Goal: Task Accomplishment & Management: Complete application form

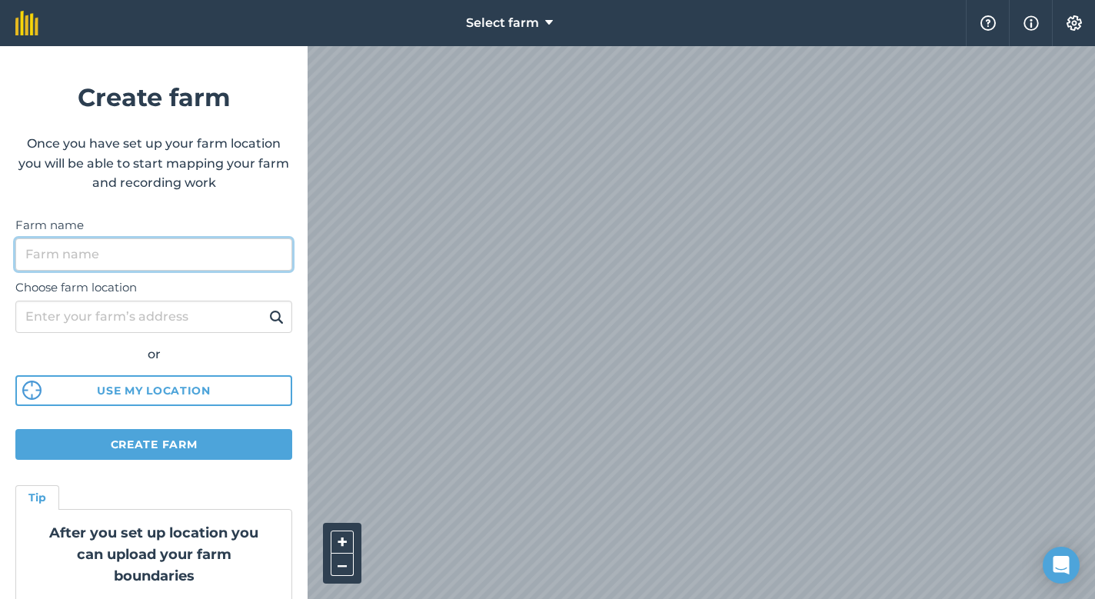
click at [175, 254] on input "Farm name" at bounding box center [153, 254] width 277 height 32
type input "[GEOGRAPHIC_DATA]"
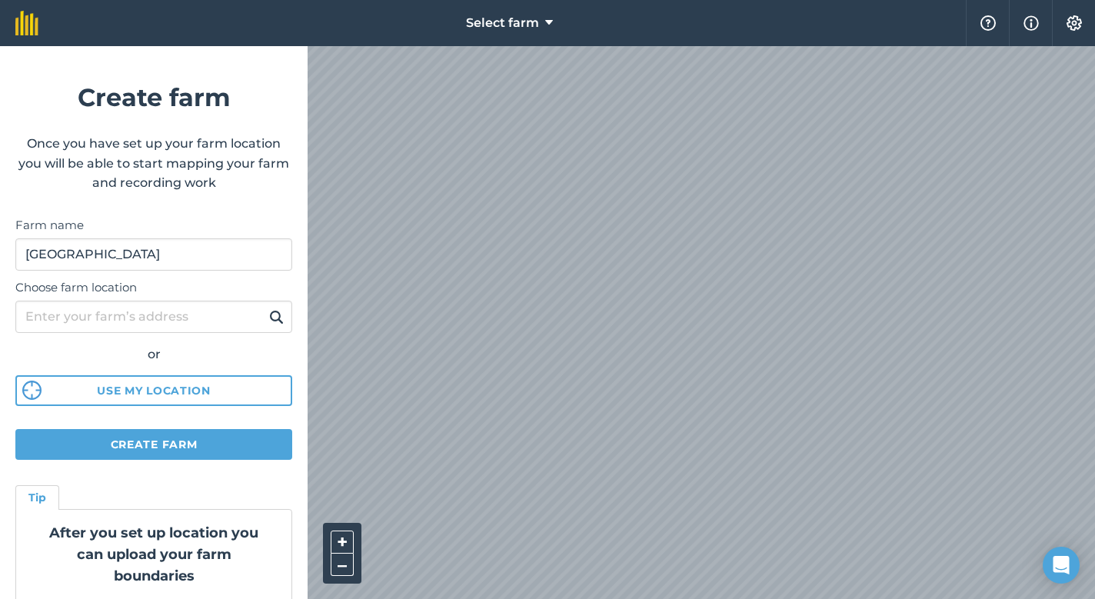
click at [144, 388] on button "Use my location" at bounding box center [153, 390] width 277 height 31
click at [187, 440] on button "Create farm" at bounding box center [153, 444] width 277 height 31
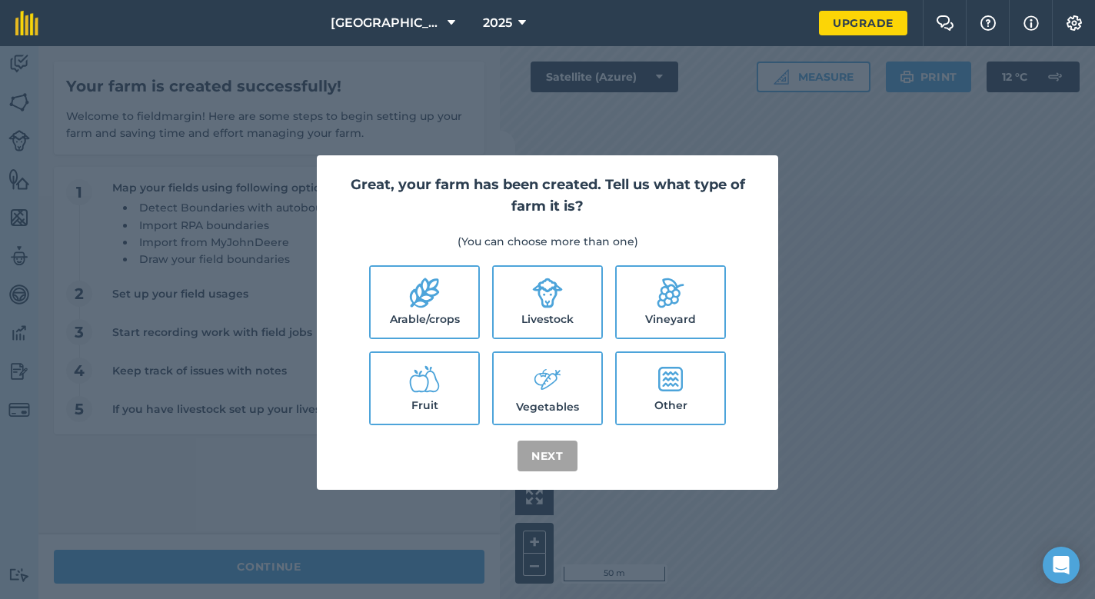
click at [553, 300] on icon at bounding box center [548, 293] width 30 height 30
checkbox input "true"
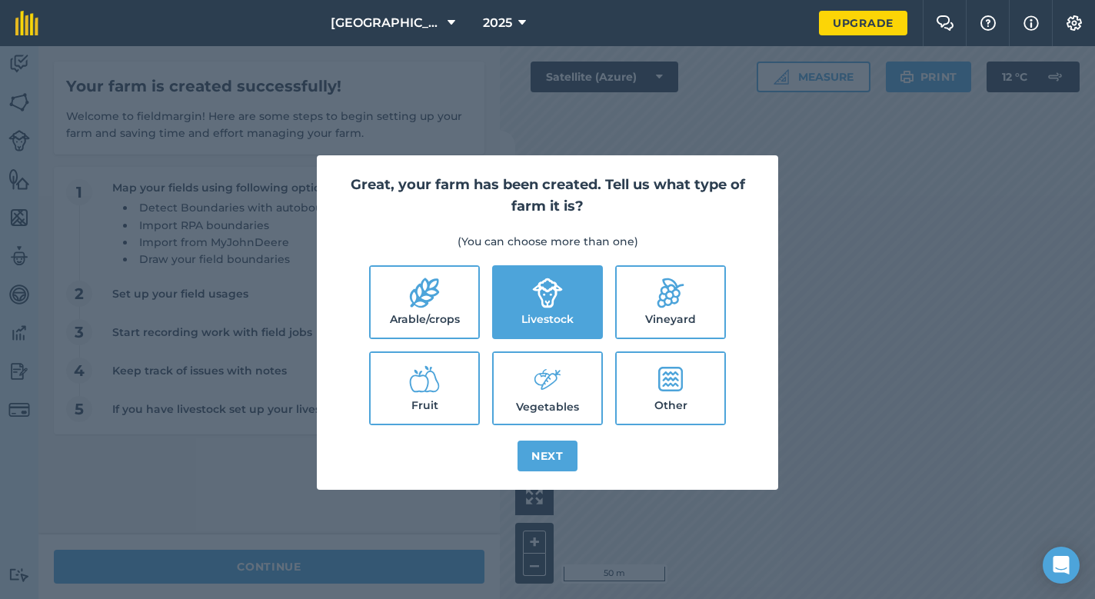
click at [690, 392] on label "Other" at bounding box center [670, 388] width 108 height 71
checkbox input "true"
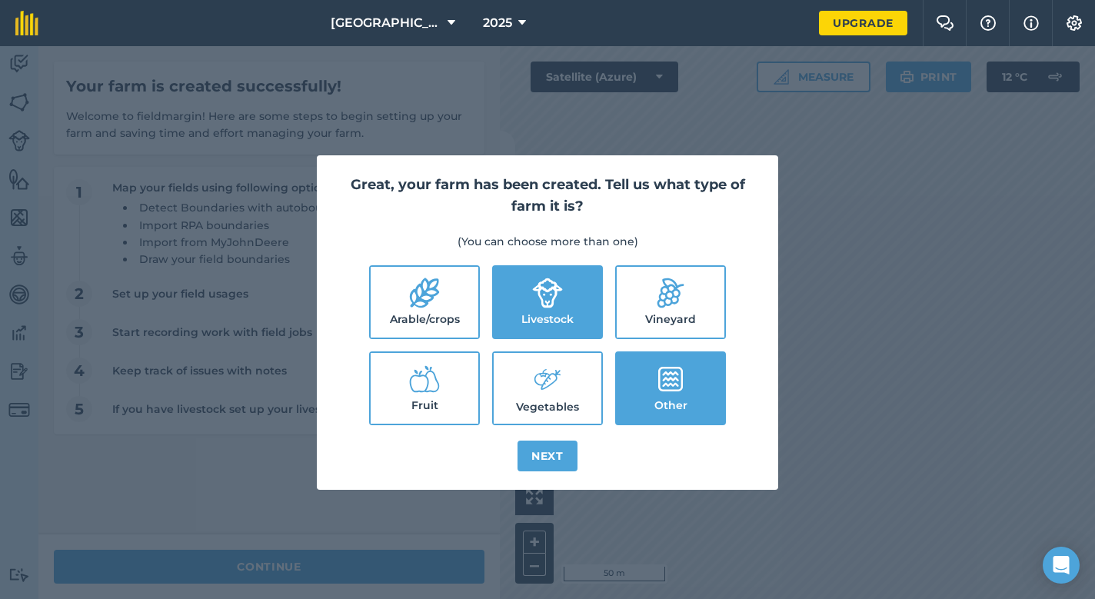
click at [558, 458] on button "Next" at bounding box center [547, 455] width 60 height 31
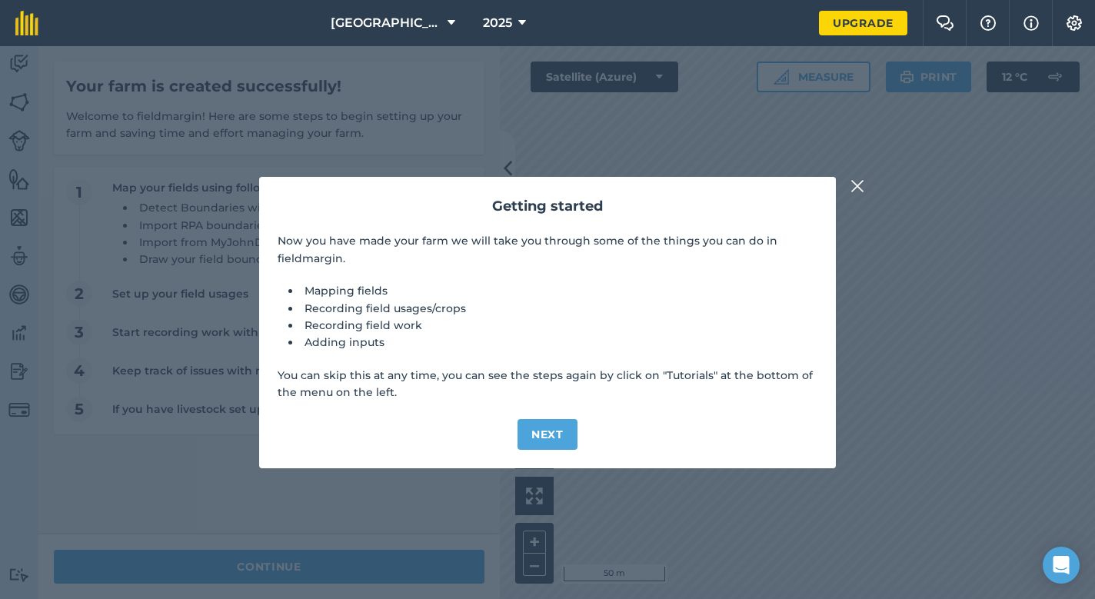
click at [543, 437] on button "Next" at bounding box center [547, 434] width 60 height 31
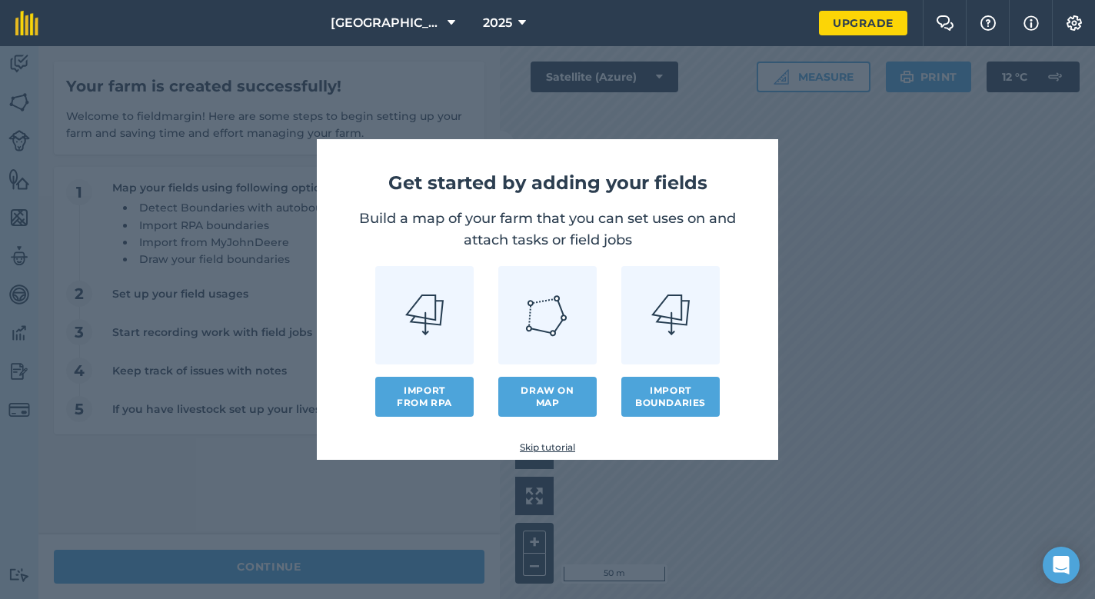
click at [419, 390] on button "Import from RPA" at bounding box center [424, 397] width 98 height 40
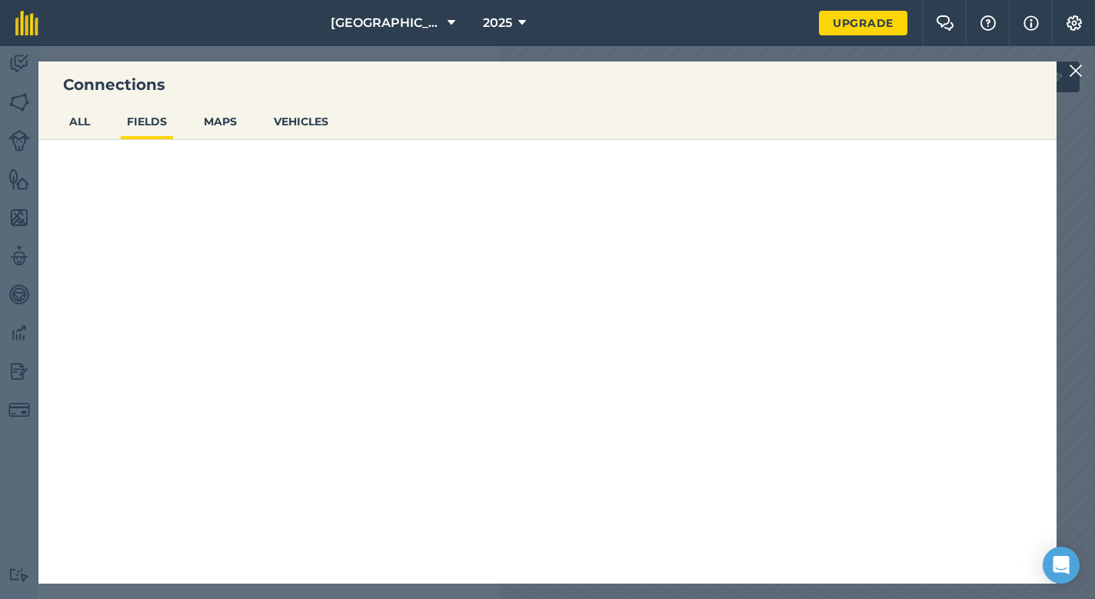
click at [151, 123] on button "FIELDS" at bounding box center [147, 121] width 52 height 29
click at [86, 121] on button "ALL" at bounding box center [79, 121] width 33 height 29
click at [866, 23] on link "Upgrade" at bounding box center [863, 23] width 88 height 25
click at [862, 22] on link "Upgrade" at bounding box center [863, 23] width 88 height 25
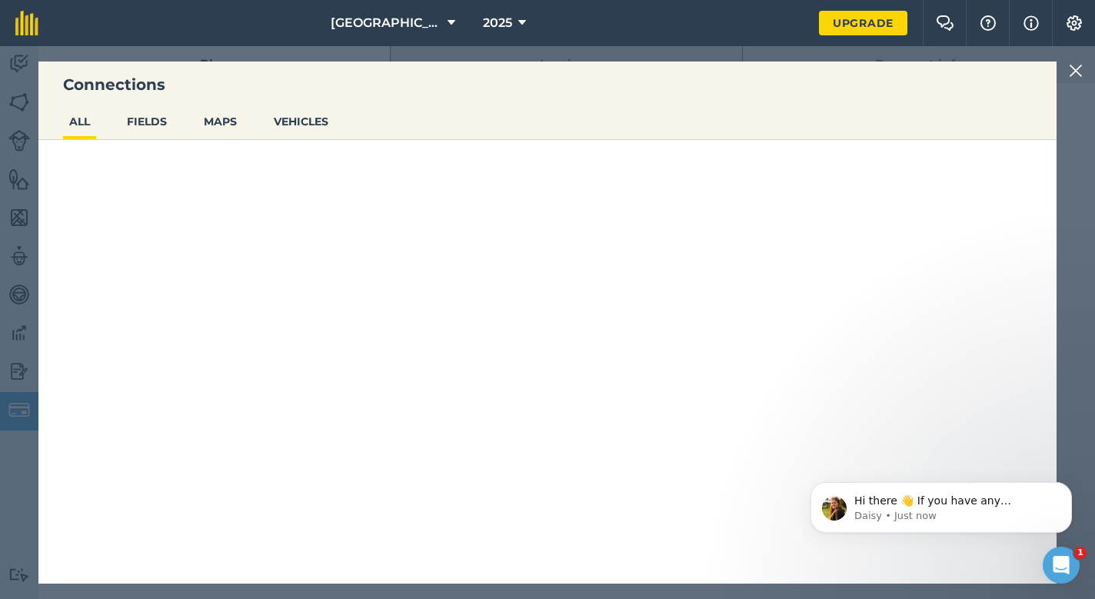
click at [1077, 72] on img at bounding box center [1075, 70] width 14 height 18
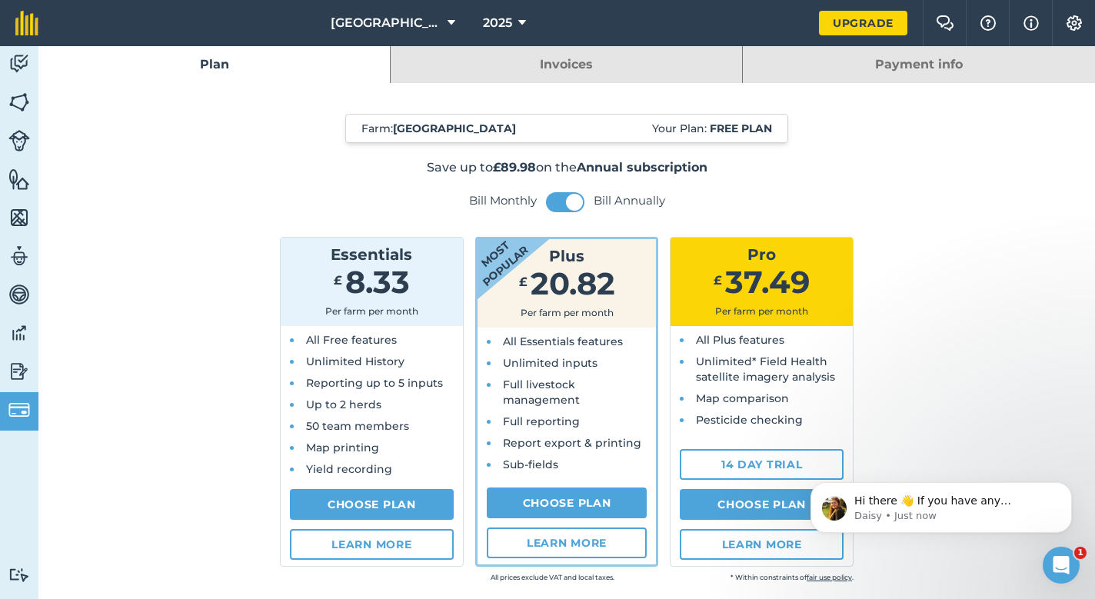
click at [377, 22] on span "[GEOGRAPHIC_DATA]" at bounding box center [386, 23] width 111 height 18
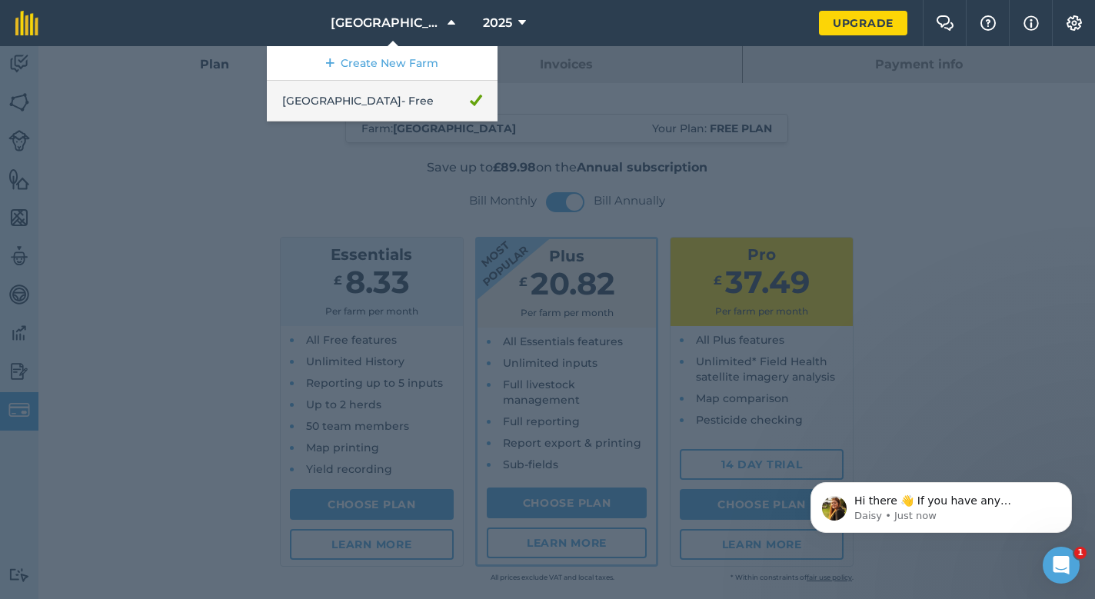
click at [389, 103] on link "Yellands Farm - Free" at bounding box center [382, 101] width 231 height 41
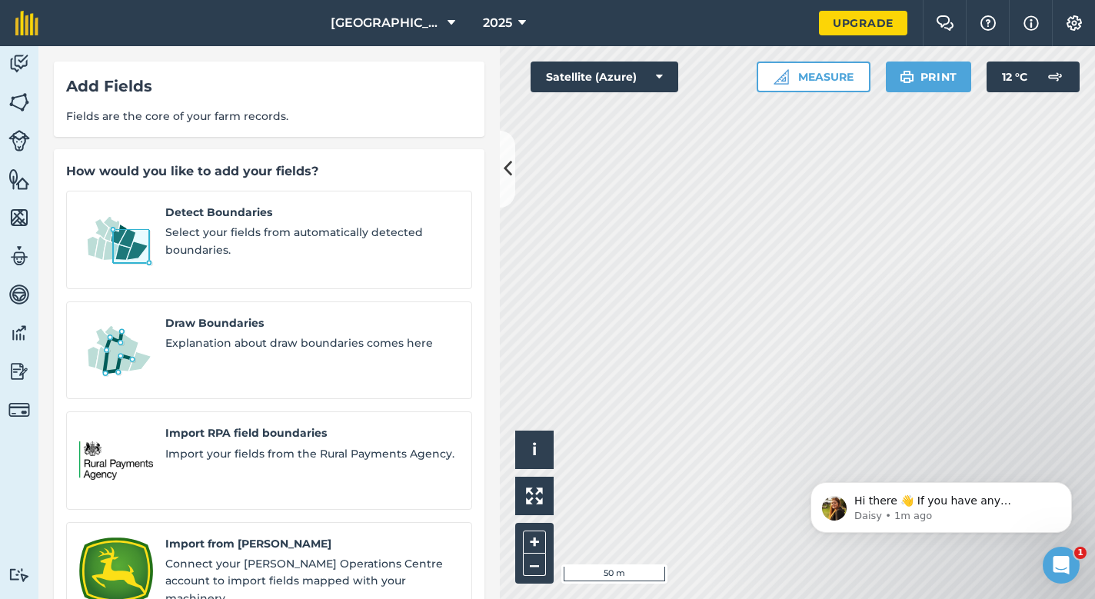
click at [224, 427] on div "Import RPA field boundaries Import your fields from the Rural Payments Agency." at bounding box center [312, 460] width 294 height 72
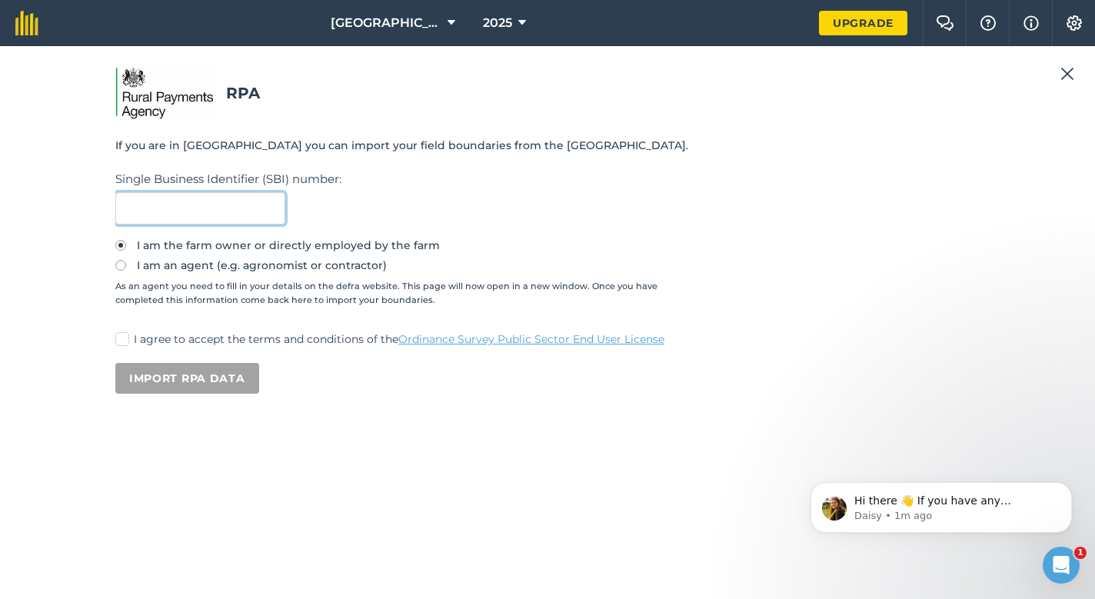
click at [178, 209] on input "text" at bounding box center [200, 208] width 170 height 32
paste input "200649110"
type input "200649110"
click at [135, 340] on label "I agree to accept the terms and conditions of the Ordinance Survey Public Secto…" at bounding box center [547, 339] width 864 height 16
click at [125, 340] on input "I agree to accept the terms and conditions of the Ordinance Survey Public Secto…" at bounding box center [120, 336] width 10 height 10
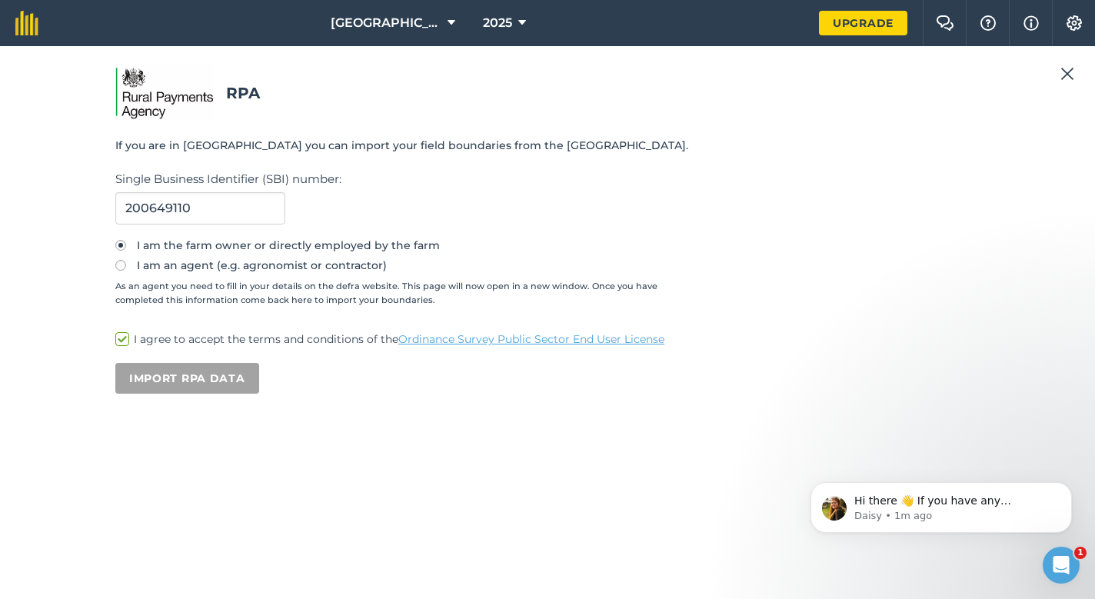
checkbox input "true"
click at [199, 376] on button "Import RPA data" at bounding box center [187, 378] width 144 height 31
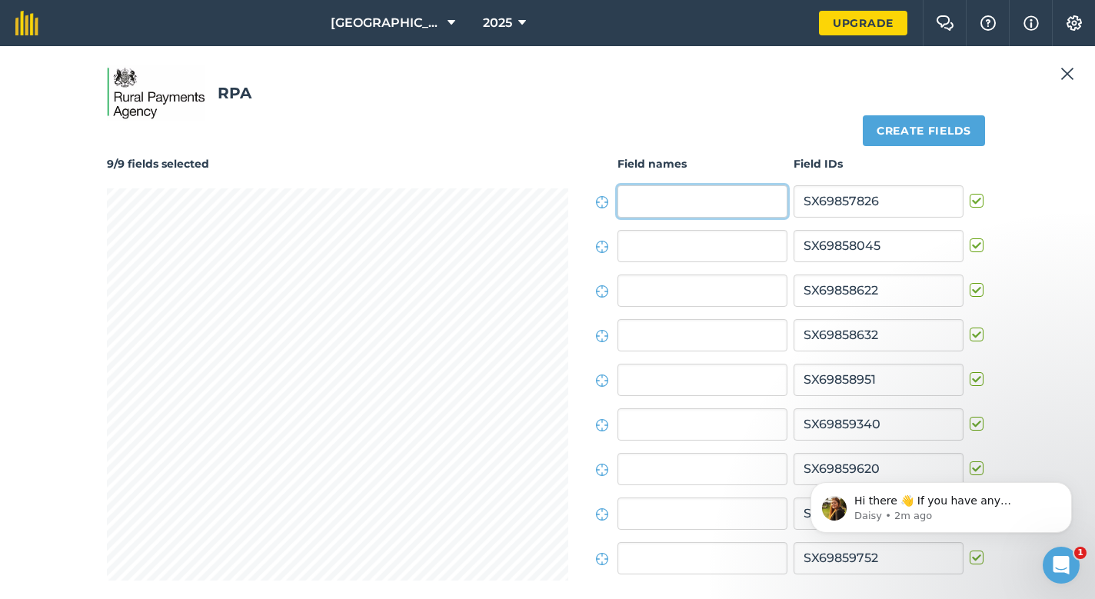
click at [648, 204] on input "text" at bounding box center [702, 201] width 170 height 32
